Goal: Information Seeking & Learning: Learn about a topic

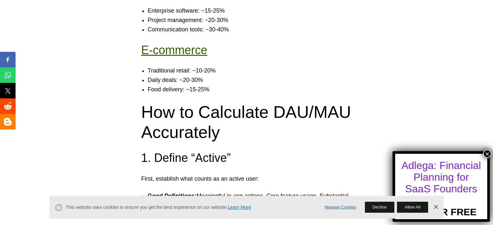
scroll to position [822, 0]
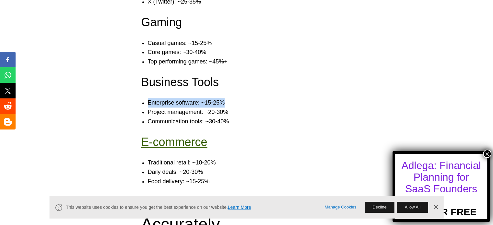
drag, startPoint x: 148, startPoint y: 101, endPoint x: 234, endPoint y: 97, distance: 85.9
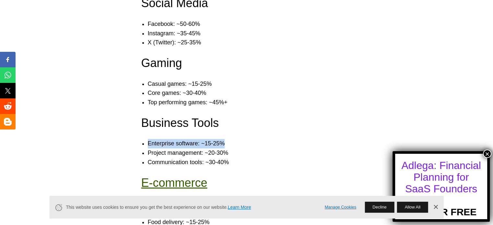
scroll to position [833, 0]
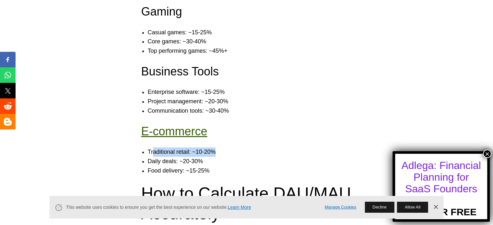
drag, startPoint x: 152, startPoint y: 152, endPoint x: 214, endPoint y: 146, distance: 63.1
click at [178, 155] on li "Traditional retail: ~10-20%" at bounding box center [253, 151] width 211 height 9
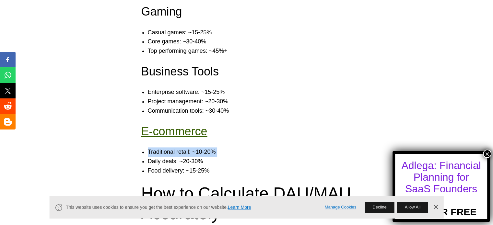
click at [178, 155] on li "Traditional retail: ~10-20%" at bounding box center [253, 151] width 211 height 9
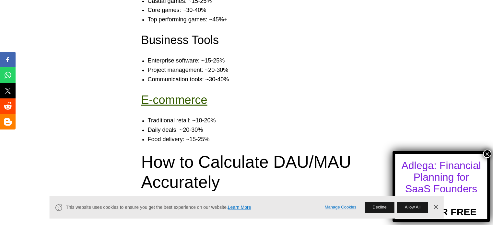
scroll to position [864, 0]
drag, startPoint x: 148, startPoint y: 122, endPoint x: 213, endPoint y: 114, distance: 65.3
click at [188, 131] on li "Daily deals: ~20-30%" at bounding box center [253, 130] width 211 height 9
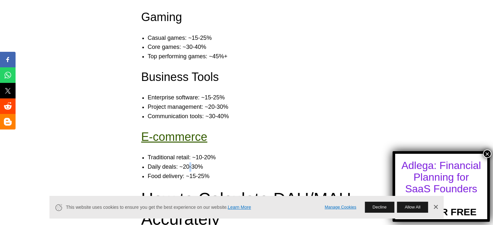
scroll to position [828, 0]
